Goal: Information Seeking & Learning: Learn about a topic

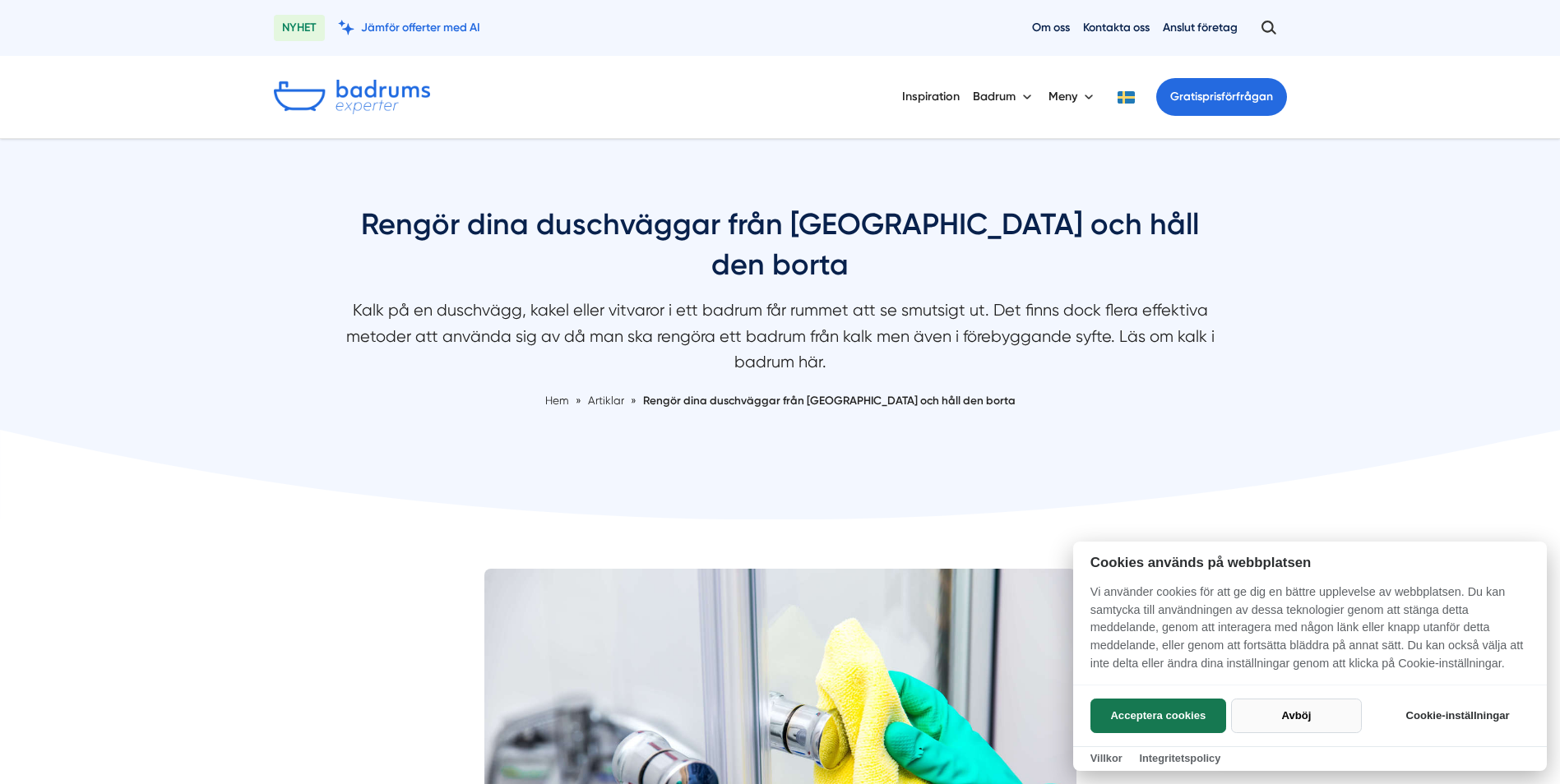
click at [1294, 703] on button "Avböj" at bounding box center [1296, 716] width 131 height 35
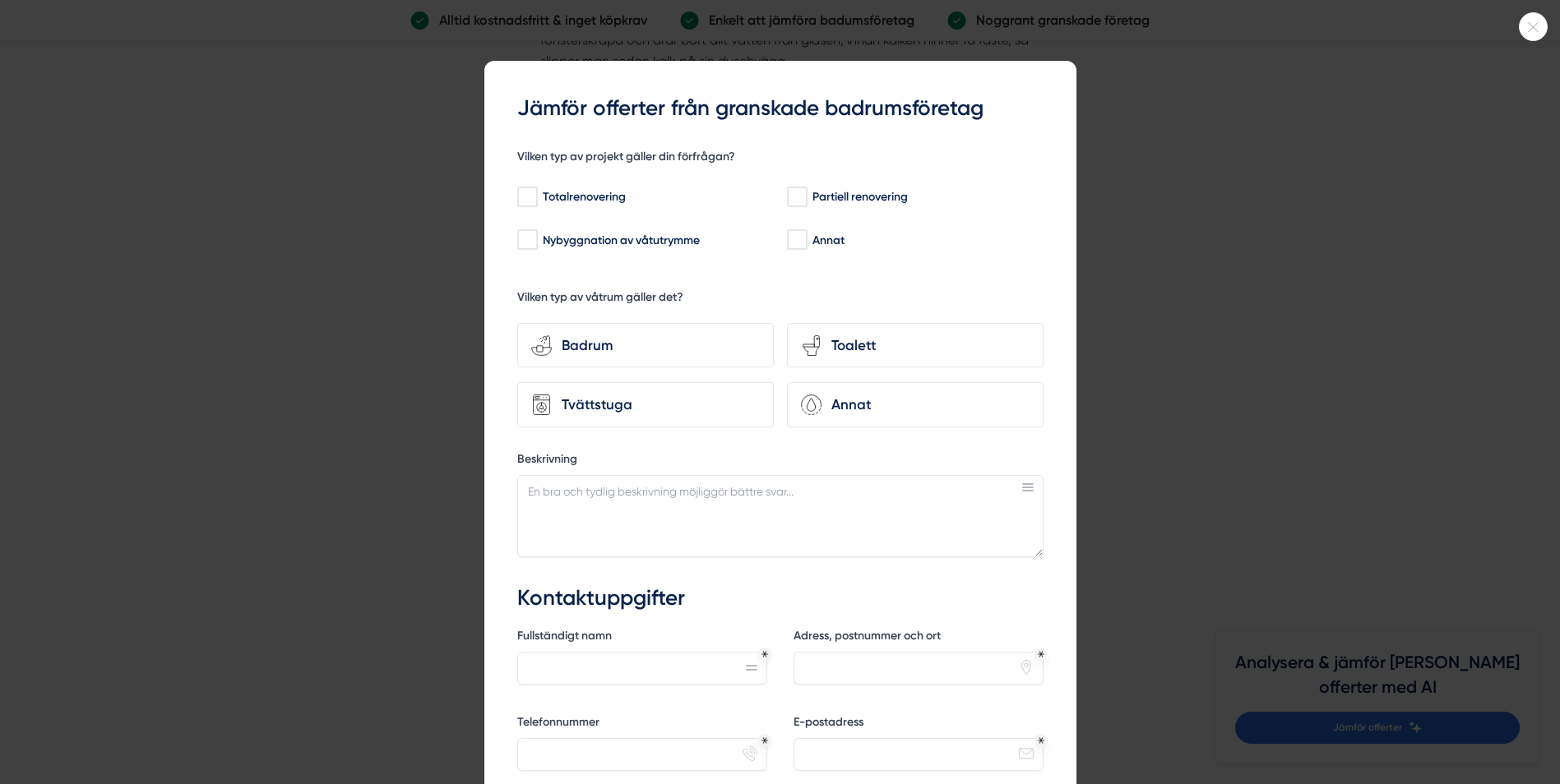
scroll to position [2674, 0]
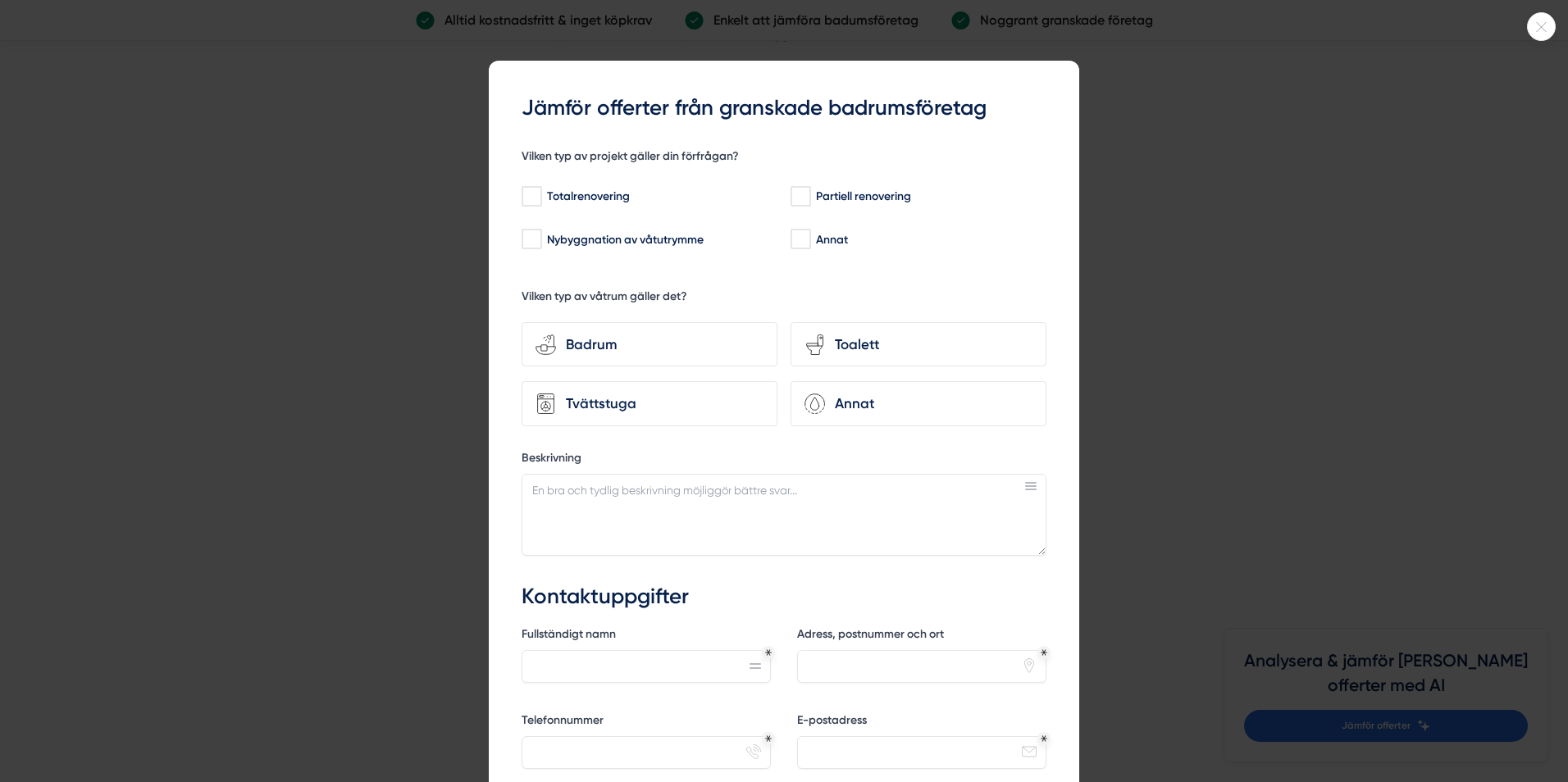
drag, startPoint x: 1557, startPoint y: 326, endPoint x: 1556, endPoint y: 427, distance: 101.0
click at [1554, 427] on html "NYHET Jämför offerter med AI Om oss Kontakta oss Anslut företag Inspiration [GE…" at bounding box center [784, 405] width 1568 height 6147
click at [1543, 24] on icon at bounding box center [1542, 27] width 10 height 10
